Goal: Task Accomplishment & Management: Use online tool/utility

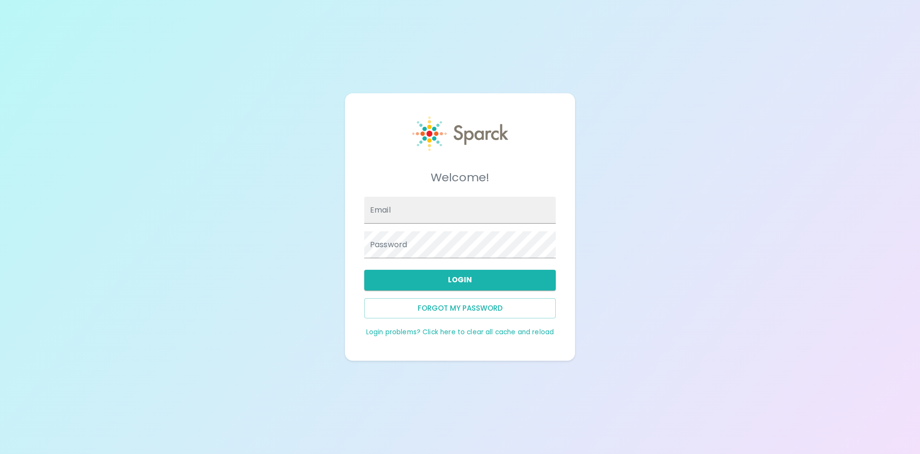
type input "[PERSON_NAME][EMAIL_ADDRESS][PERSON_NAME][DOMAIN_NAME]"
click at [420, 209] on input "Email" at bounding box center [459, 210] width 191 height 27
type input "[PERSON_NAME][EMAIL_ADDRESS][PERSON_NAME][DOMAIN_NAME]"
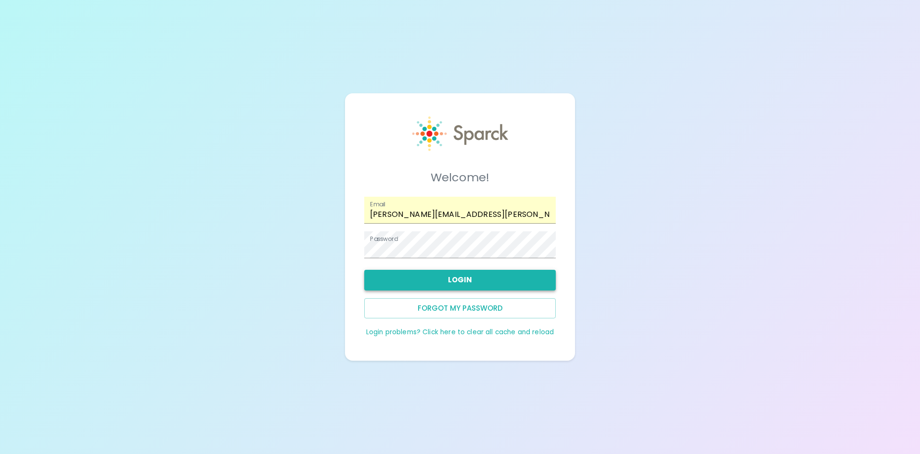
click at [441, 280] on button "Login" at bounding box center [459, 280] width 191 height 20
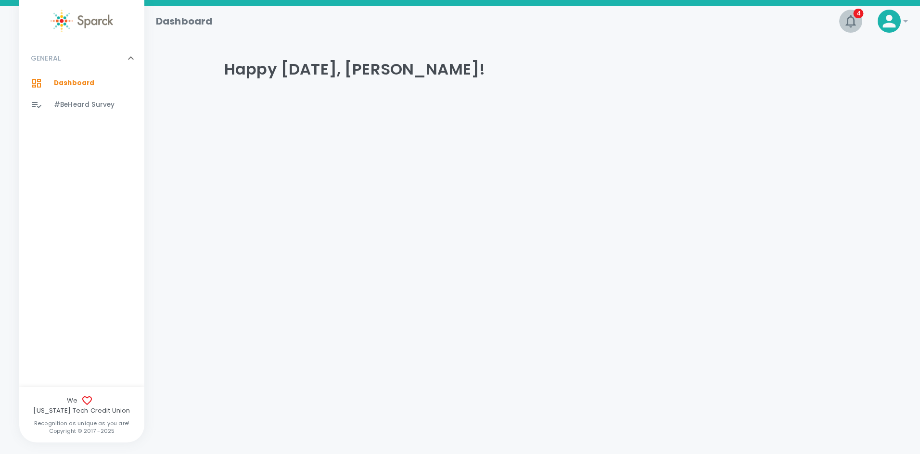
click at [850, 19] on icon "button" at bounding box center [850, 20] width 15 height 15
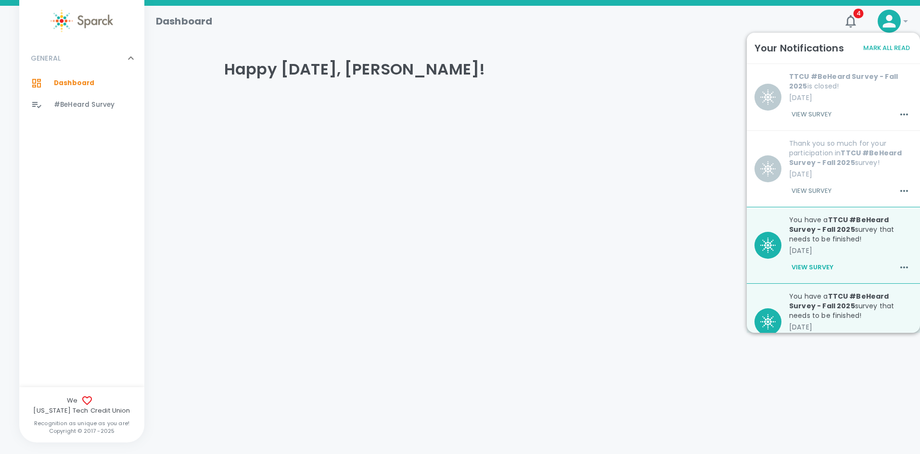
click at [814, 113] on button "View Survey" at bounding box center [811, 114] width 45 height 16
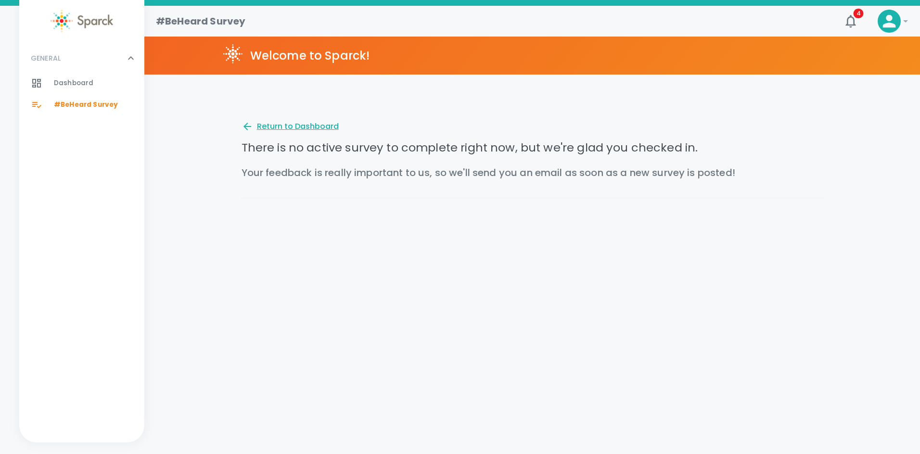
click at [299, 127] on div "Return to Dashboard" at bounding box center [290, 127] width 97 height 12
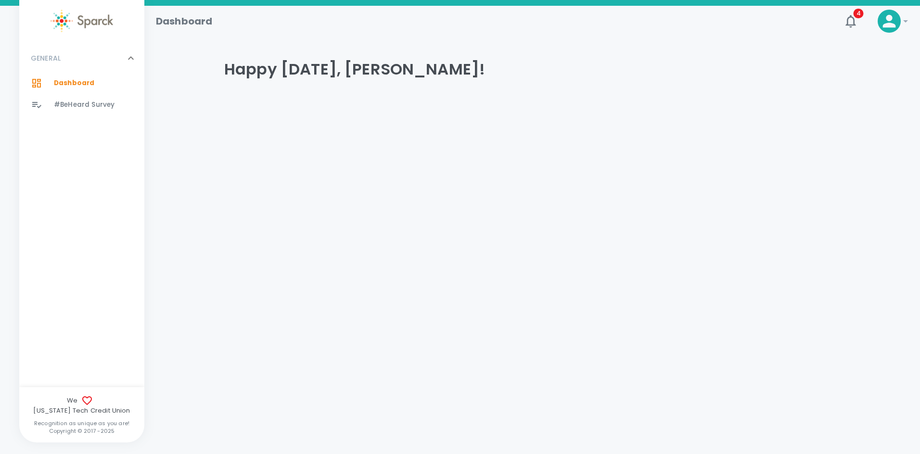
click at [892, 16] on icon at bounding box center [888, 21] width 19 height 19
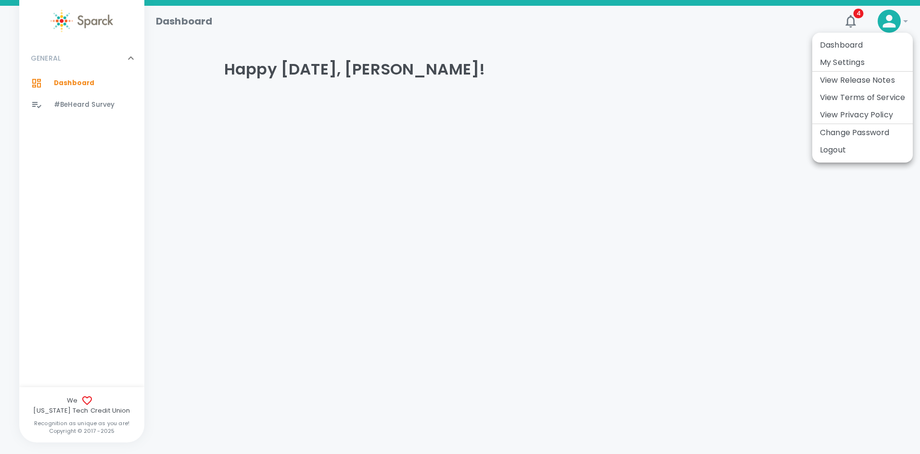
click at [851, 12] on div at bounding box center [460, 227] width 920 height 454
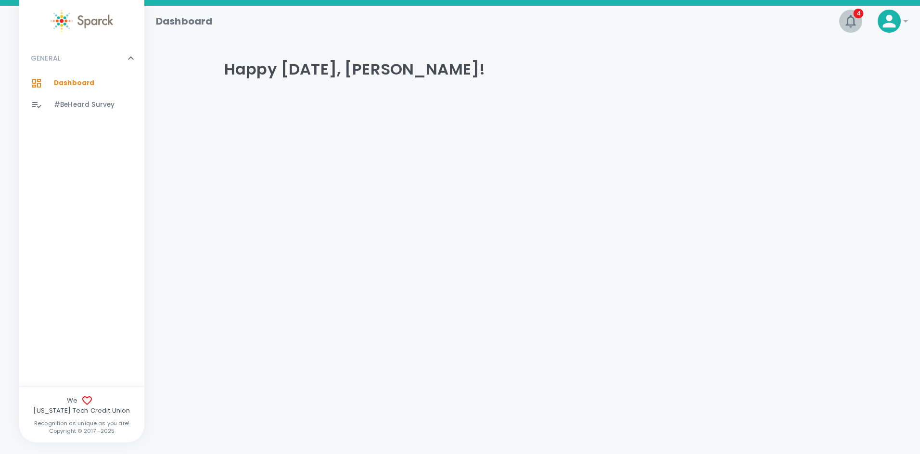
click at [851, 15] on icon "button" at bounding box center [850, 21] width 10 height 13
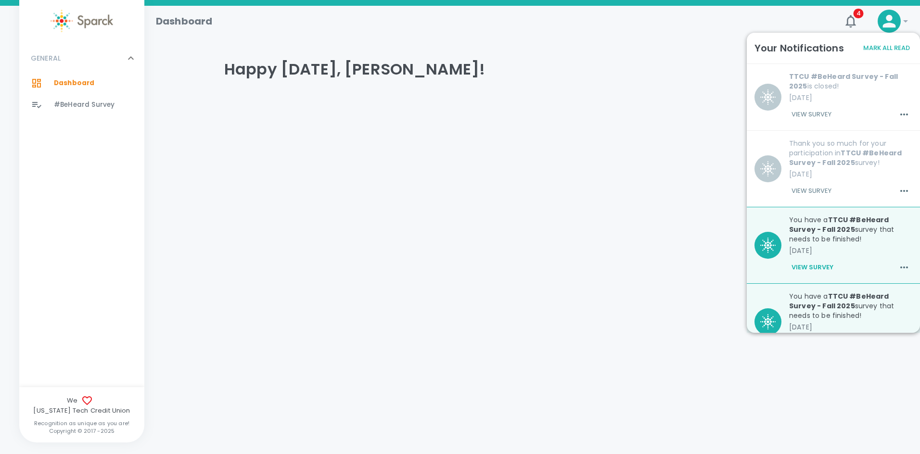
click at [814, 266] on button "View Survey" at bounding box center [812, 267] width 47 height 16
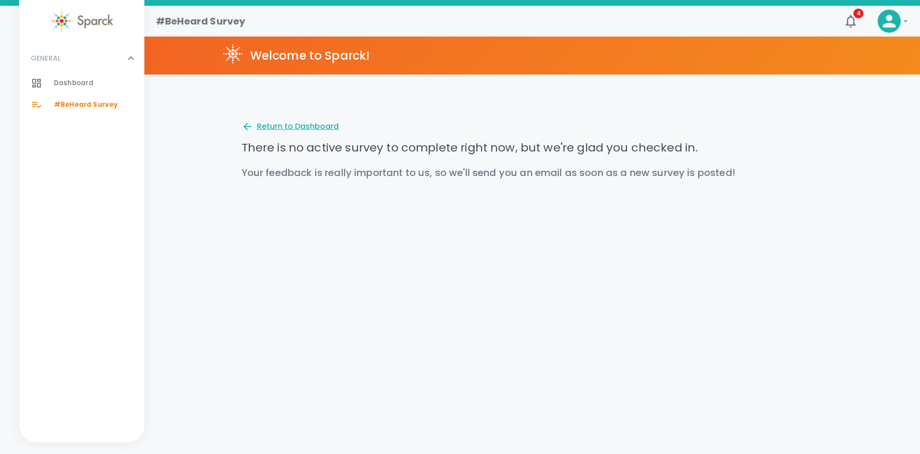
click at [289, 124] on div "Return to Dashboard" at bounding box center [290, 127] width 97 height 12
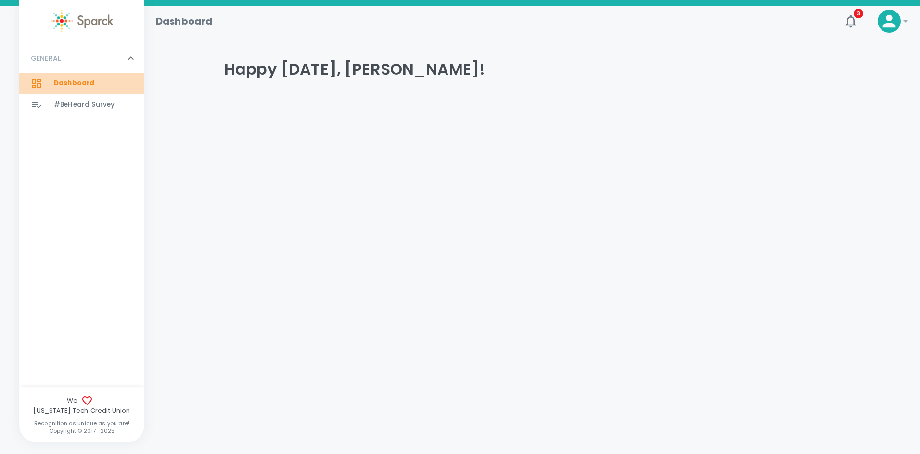
click at [89, 80] on span "Dashboard" at bounding box center [74, 83] width 40 height 10
click at [42, 19] on div at bounding box center [81, 21] width 125 height 23
click at [61, 19] on img at bounding box center [82, 21] width 63 height 23
